Goal: Transaction & Acquisition: Purchase product/service

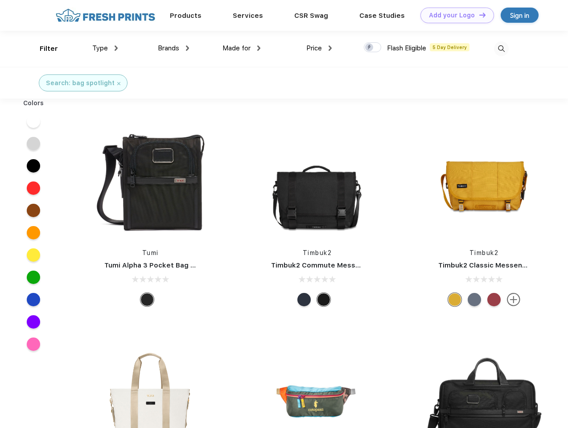
click at [454, 15] on link "Add your Logo Design Tool" at bounding box center [458, 16] width 74 height 16
click at [0, 0] on div "Design Tool" at bounding box center [0, 0] width 0 height 0
click at [478, 15] on link "Add your Logo Design Tool" at bounding box center [458, 16] width 74 height 16
click at [43, 49] on div "Filter" at bounding box center [49, 49] width 18 height 10
click at [105, 48] on span "Type" at bounding box center [100, 48] width 16 height 8
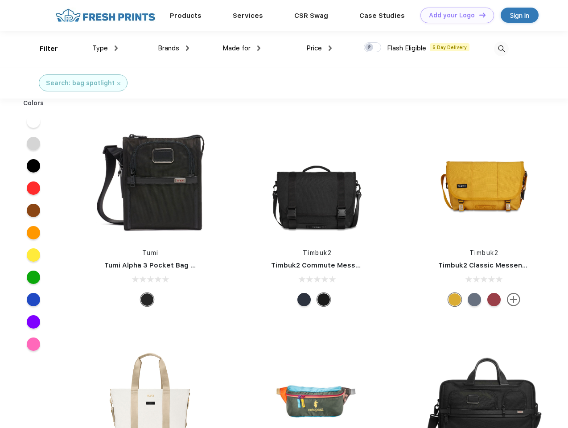
click at [173, 48] on span "Brands" at bounding box center [168, 48] width 21 height 8
click at [242, 48] on span "Made for" at bounding box center [237, 48] width 28 height 8
click at [319, 48] on span "Price" at bounding box center [314, 48] width 16 height 8
click at [373, 48] on div at bounding box center [372, 47] width 17 height 10
click at [370, 48] on input "checkbox" at bounding box center [367, 45] width 6 height 6
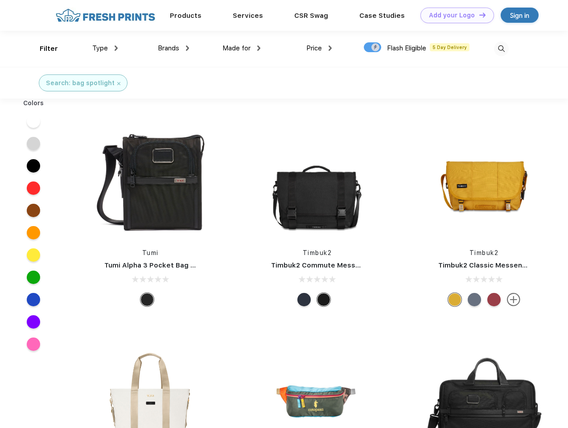
click at [501, 49] on img at bounding box center [501, 48] width 15 height 15
